Goal: Task Accomplishment & Management: Use online tool/utility

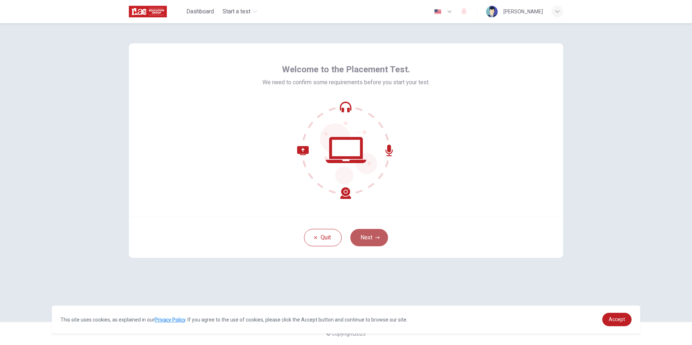
click at [372, 240] on button "Next" at bounding box center [369, 237] width 38 height 17
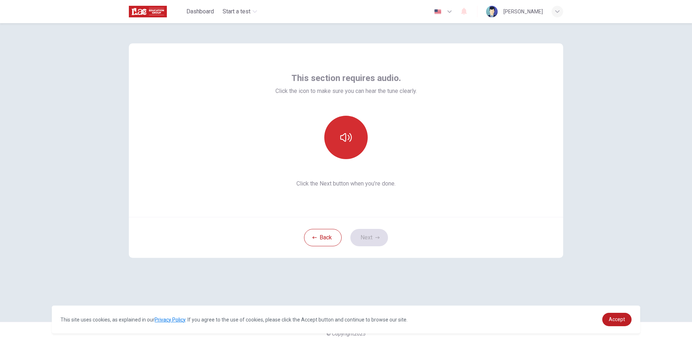
click at [351, 144] on button "button" at bounding box center [345, 137] width 43 height 43
click at [369, 236] on button "Next" at bounding box center [369, 237] width 38 height 17
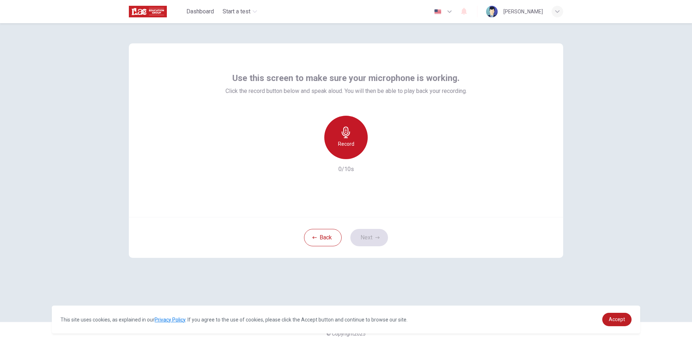
click at [344, 152] on div "Record" at bounding box center [345, 137] width 43 height 43
click at [338, 144] on div "Stop" at bounding box center [345, 137] width 43 height 43
click at [377, 156] on icon "button" at bounding box center [379, 153] width 7 height 7
click at [377, 155] on icon "button" at bounding box center [379, 153] width 7 height 7
click at [343, 127] on icon "button" at bounding box center [346, 133] width 12 height 12
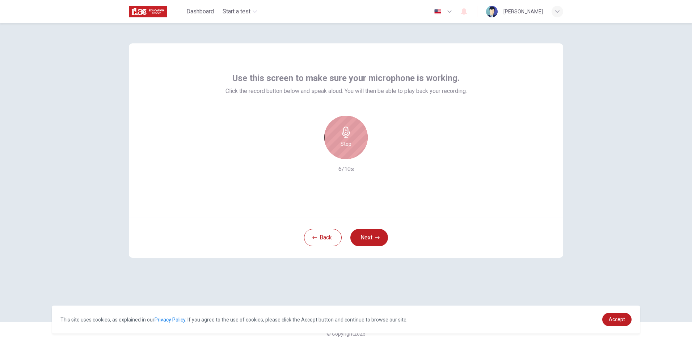
click at [337, 135] on div "Stop" at bounding box center [345, 137] width 43 height 43
click at [382, 152] on icon "button" at bounding box center [379, 153] width 7 height 7
click at [377, 152] on icon "button" at bounding box center [379, 153] width 7 height 7
